Goal: Transaction & Acquisition: Register for event/course

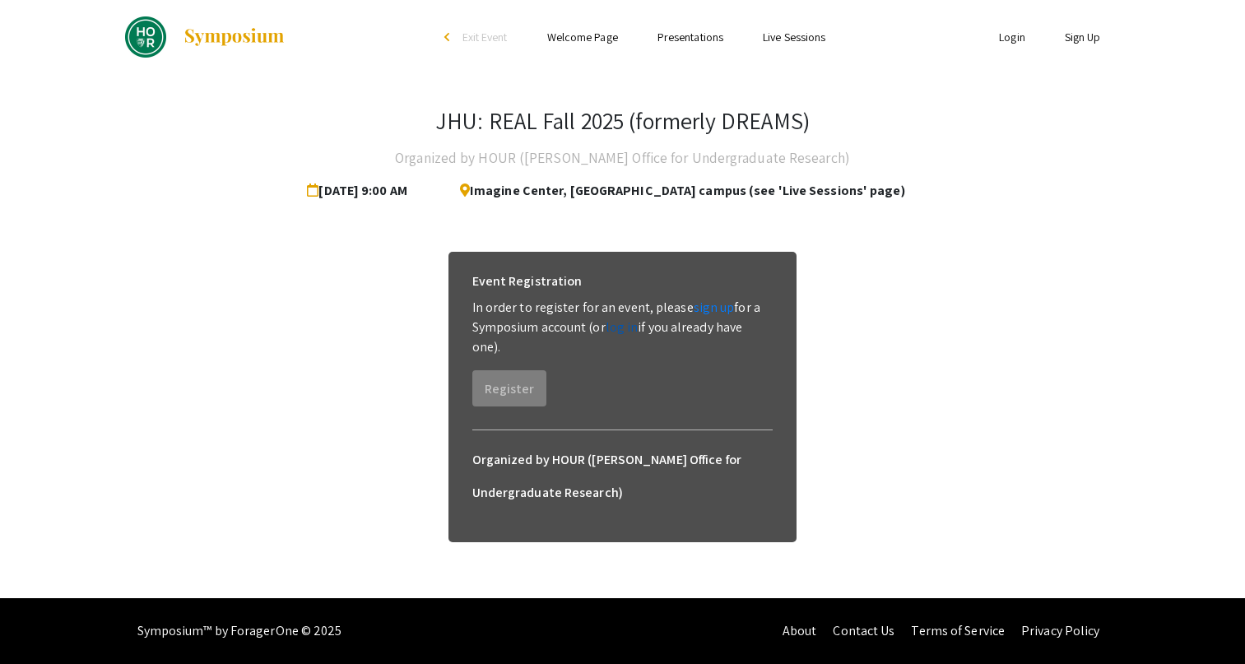
click at [621, 326] on link "log in" at bounding box center [622, 327] width 33 height 17
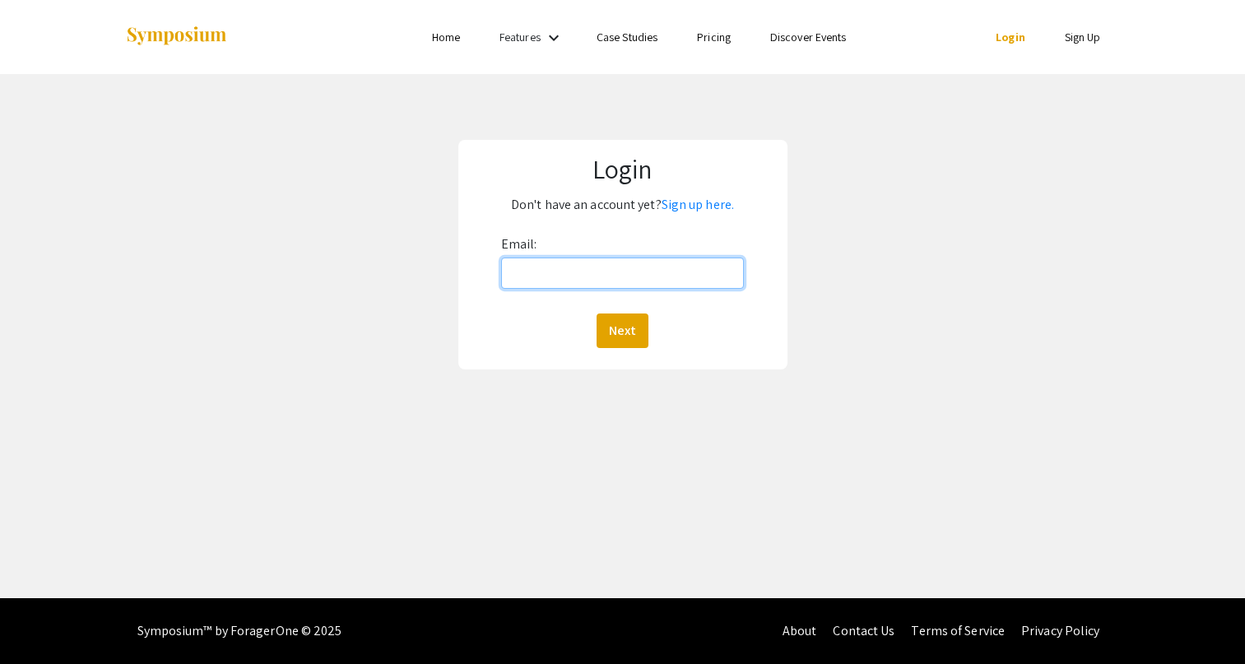
type input "[EMAIL_ADDRESS][DOMAIN_NAME]"
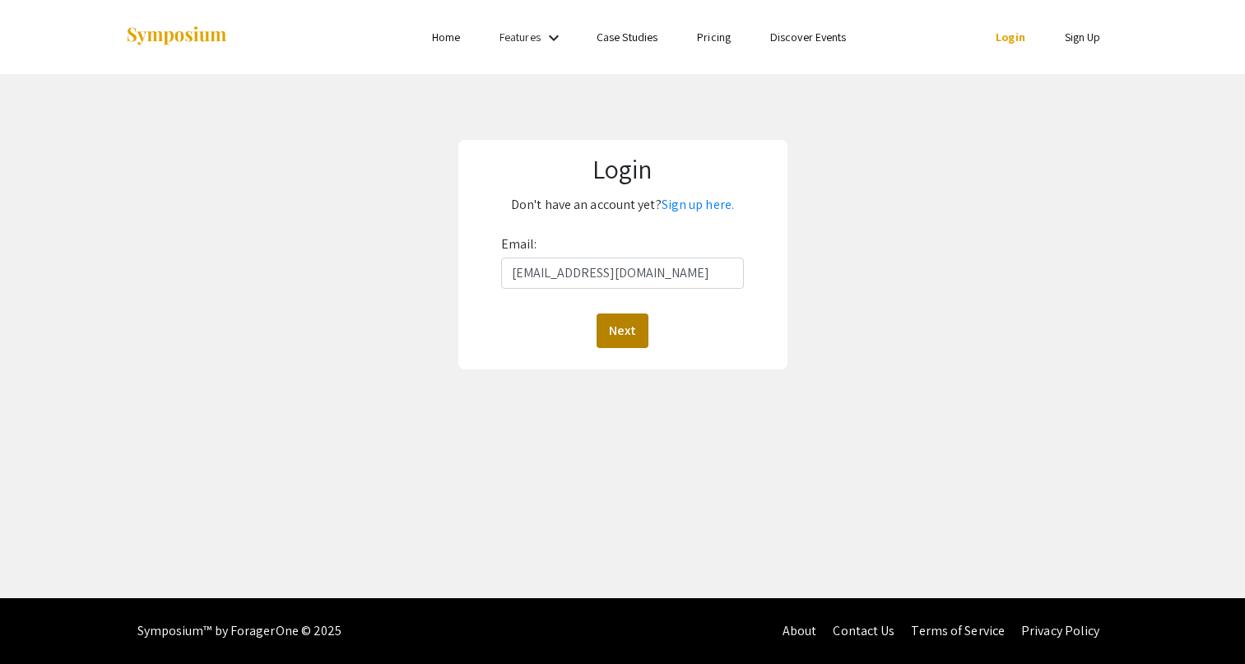
click at [630, 326] on button "Next" at bounding box center [623, 331] width 52 height 35
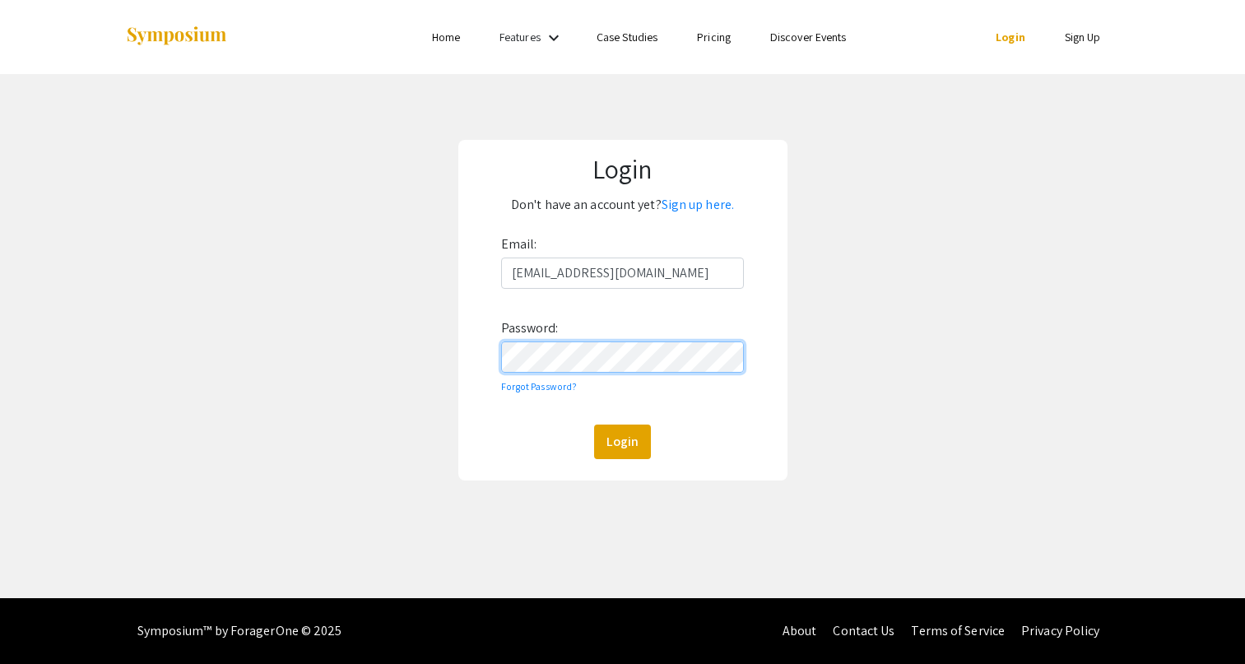
click at [622, 441] on button "Login" at bounding box center [622, 442] width 57 height 35
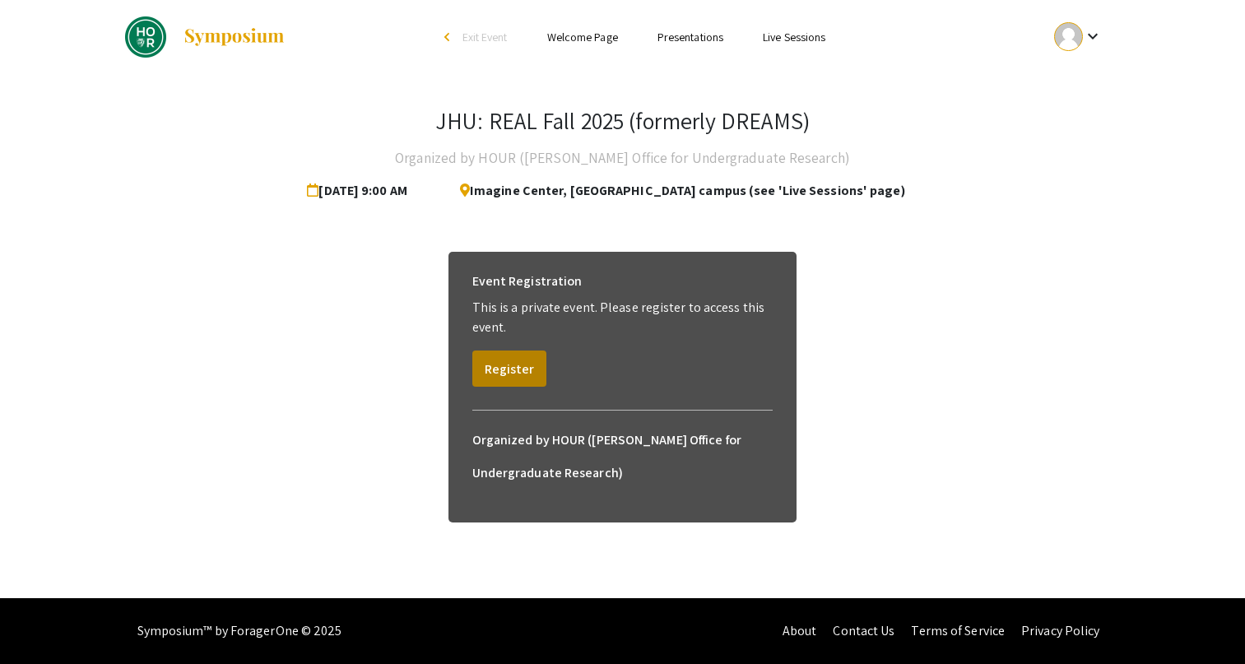
click at [499, 369] on button "Register" at bounding box center [509, 369] width 74 height 36
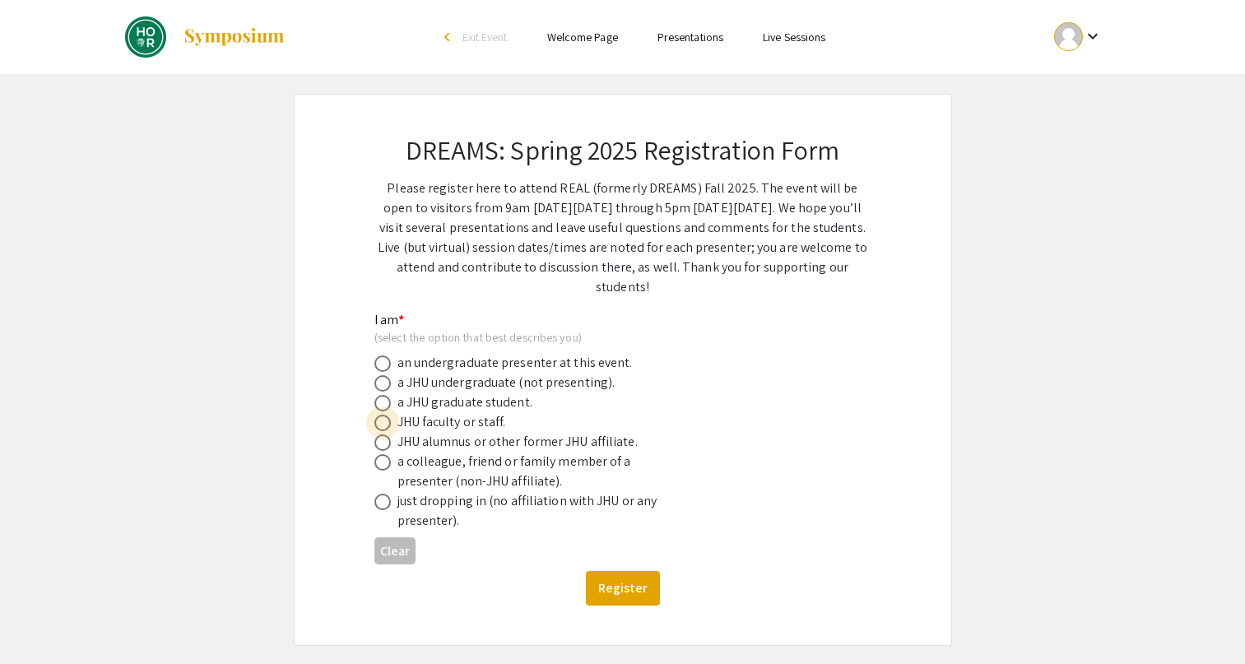
click at [383, 423] on span at bounding box center [382, 423] width 16 height 16
click at [383, 423] on input "radio" at bounding box center [382, 423] width 16 height 16
radio input "true"
click at [629, 584] on button "Register" at bounding box center [623, 588] width 74 height 35
